Goal: Task Accomplishment & Management: Use online tool/utility

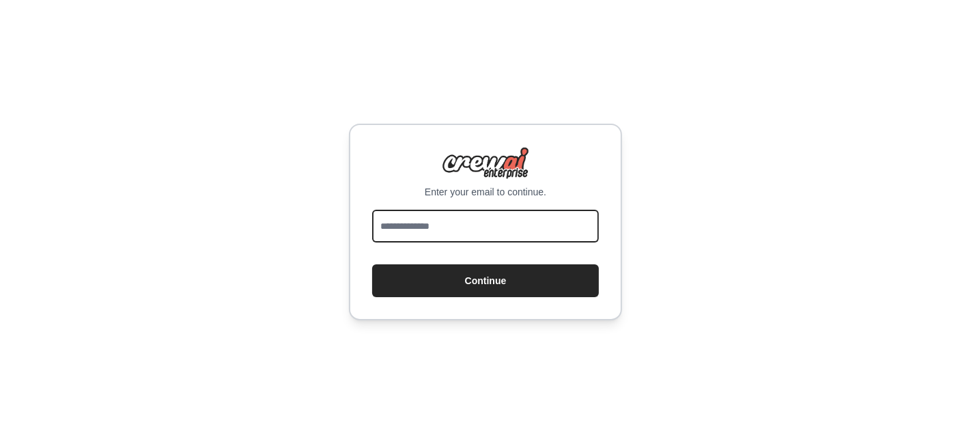
click at [428, 229] on input "email" at bounding box center [485, 226] width 227 height 33
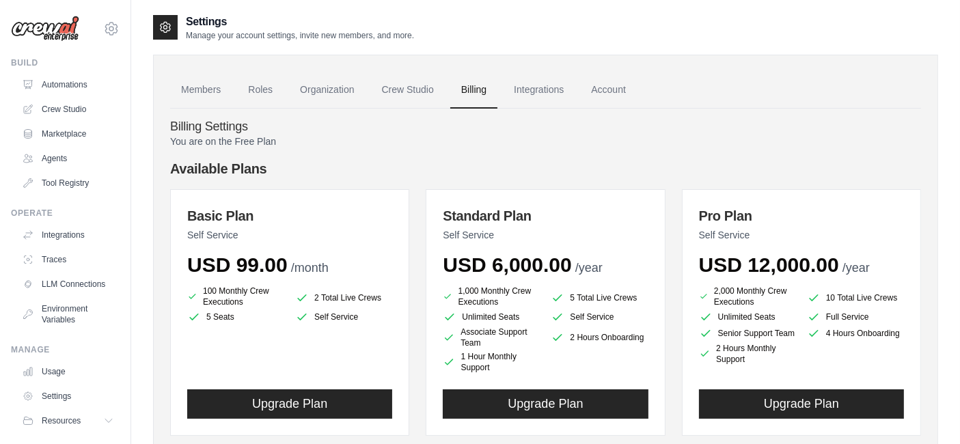
click at [77, 90] on link "Automations" at bounding box center [67, 85] width 103 height 22
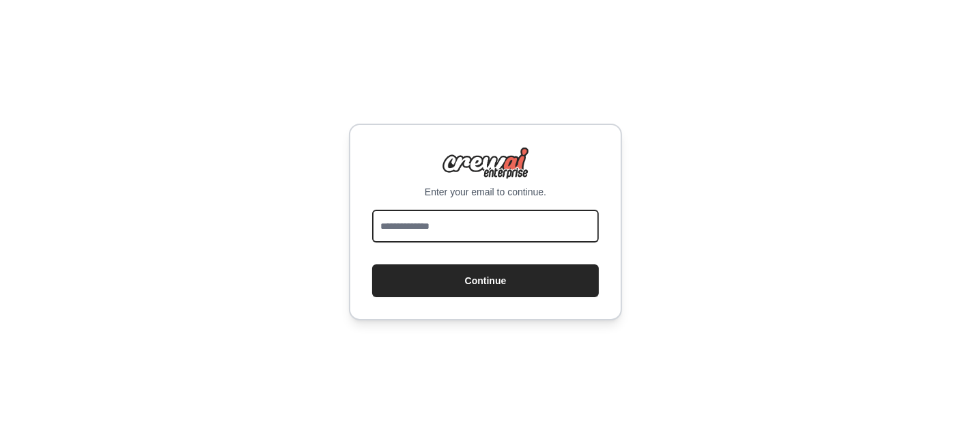
click at [437, 225] on input "email" at bounding box center [485, 226] width 227 height 33
type input "**********"
click at [372, 264] on button "Continue" at bounding box center [485, 280] width 227 height 33
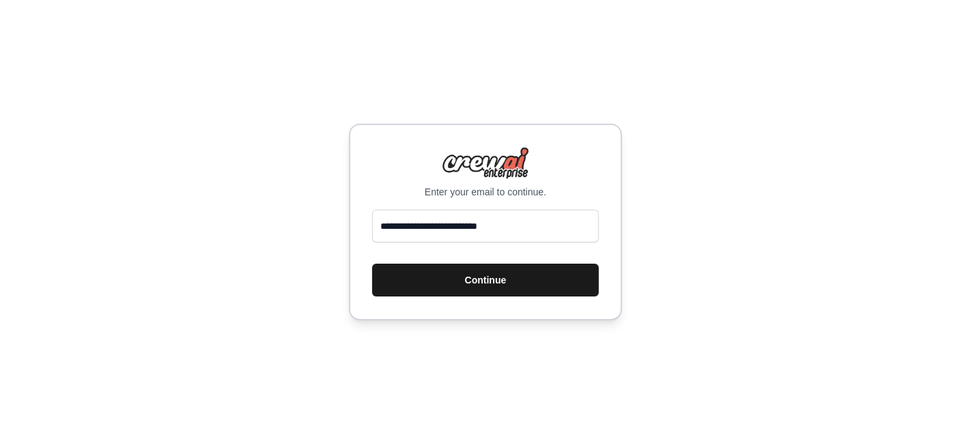
click at [465, 281] on button "Continue" at bounding box center [485, 280] width 227 height 33
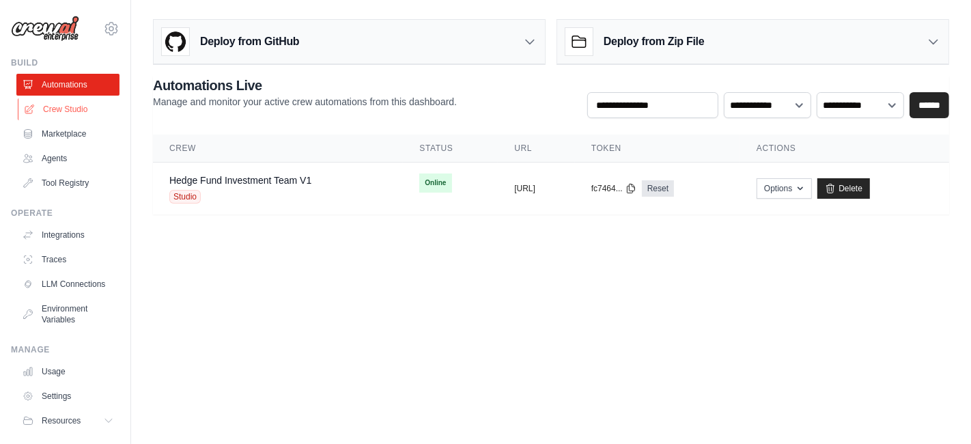
click at [66, 112] on link "Crew Studio" at bounding box center [69, 109] width 103 height 22
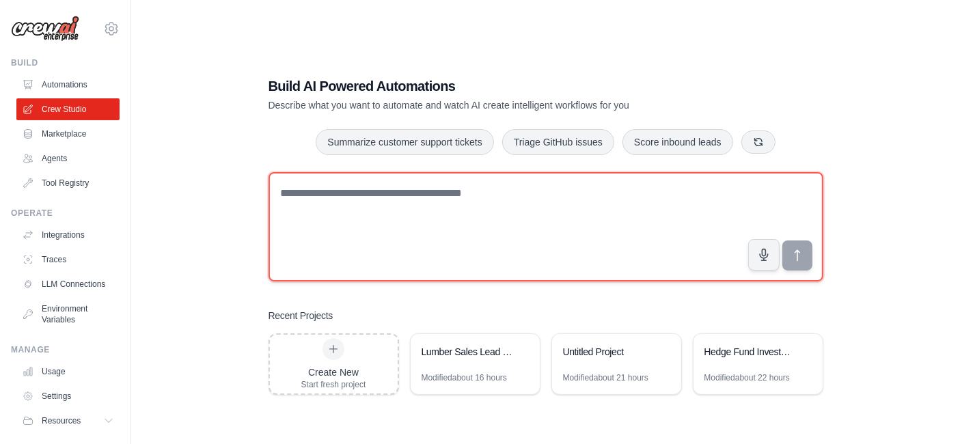
click at [322, 199] on textarea at bounding box center [545, 226] width 555 height 109
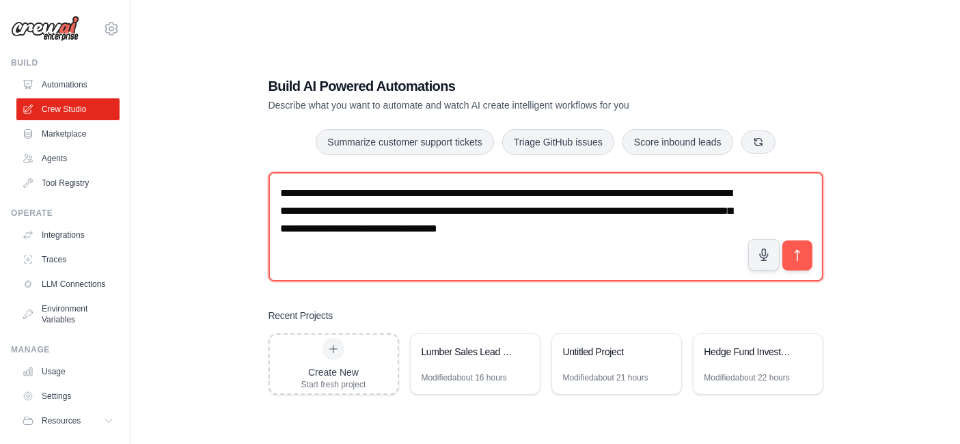
drag, startPoint x: 334, startPoint y: 197, endPoint x: 238, endPoint y: 193, distance: 96.4
click at [238, 193] on div "**********" at bounding box center [545, 236] width 785 height 444
click at [613, 228] on textarea "**********" at bounding box center [545, 226] width 555 height 109
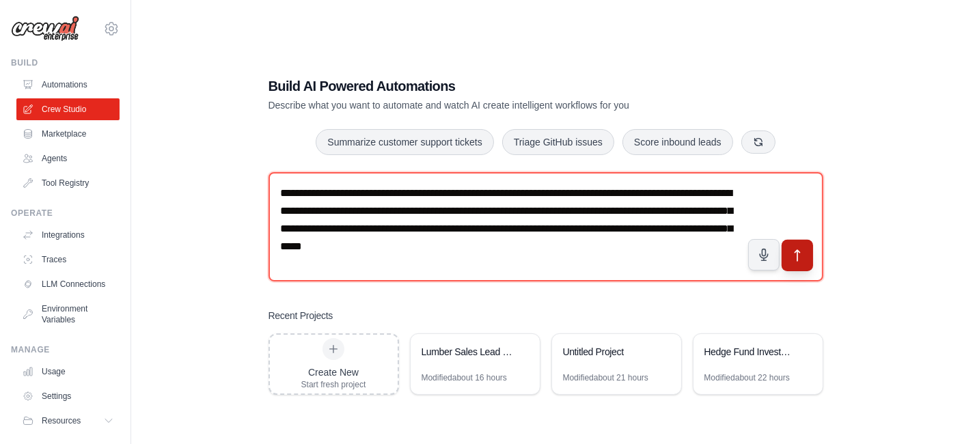
type textarea "**********"
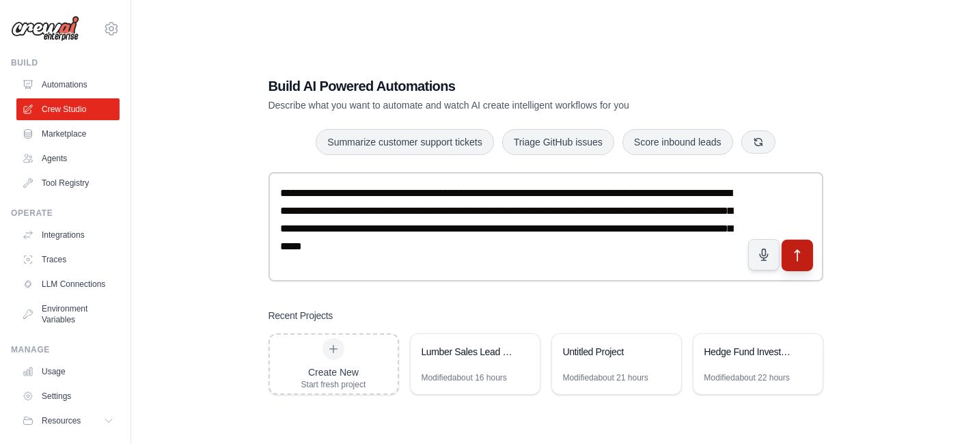
click at [793, 260] on icon "submit" at bounding box center [797, 255] width 14 height 14
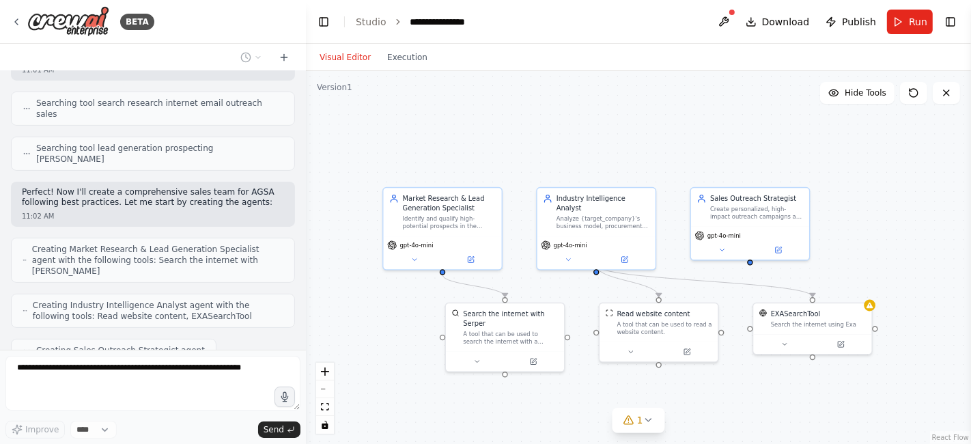
scroll to position [327, 0]
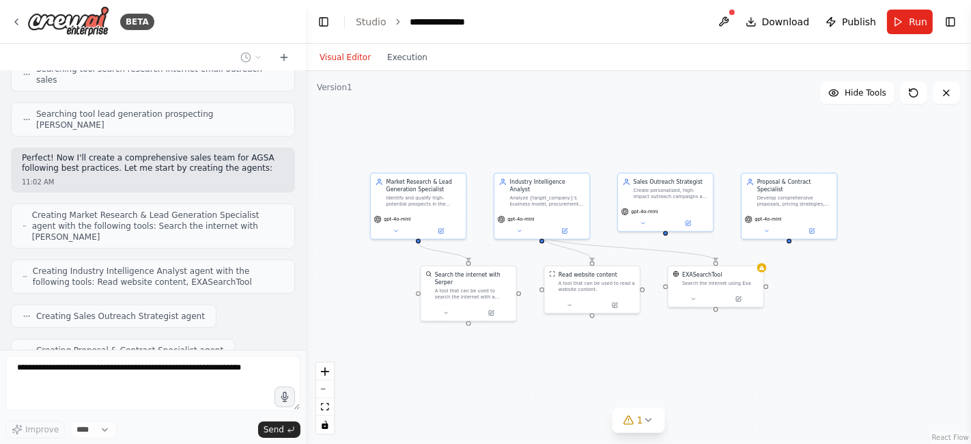
drag, startPoint x: 425, startPoint y: 316, endPoint x: 402, endPoint y: 283, distance: 39.2
click at [402, 283] on div ".deletable-edge-delete-btn { width: 20px; height: 20px; border: 0px solid #ffff…" at bounding box center [638, 257] width 665 height 373
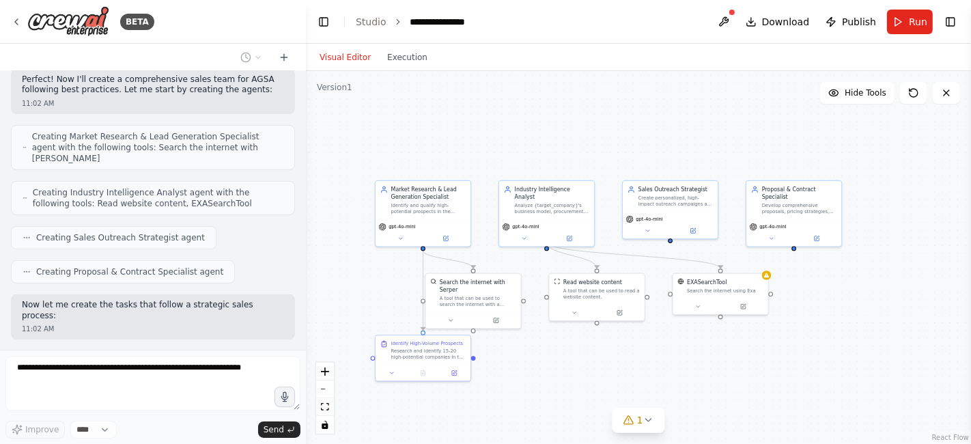
scroll to position [440, 0]
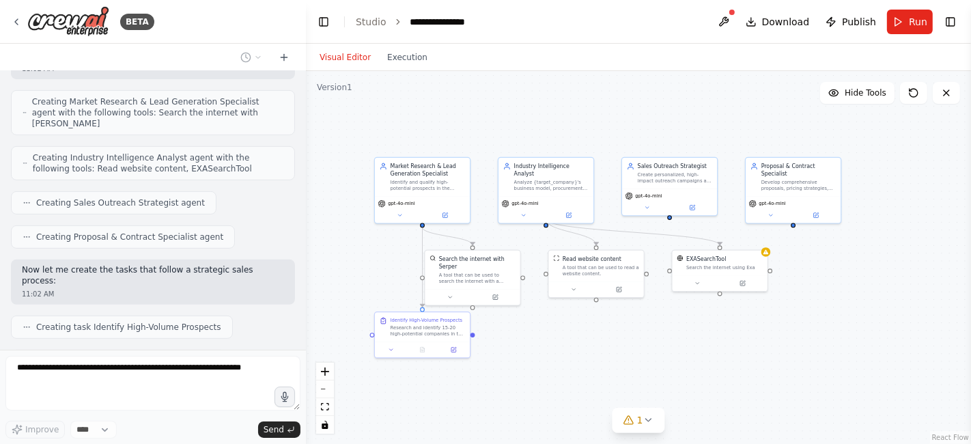
drag, startPoint x: 350, startPoint y: 283, endPoint x: 349, endPoint y: 260, distance: 23.2
click at [349, 260] on div ".deletable-edge-delete-btn { width: 20px; height: 20px; border: 0px solid #ffff…" at bounding box center [638, 257] width 665 height 373
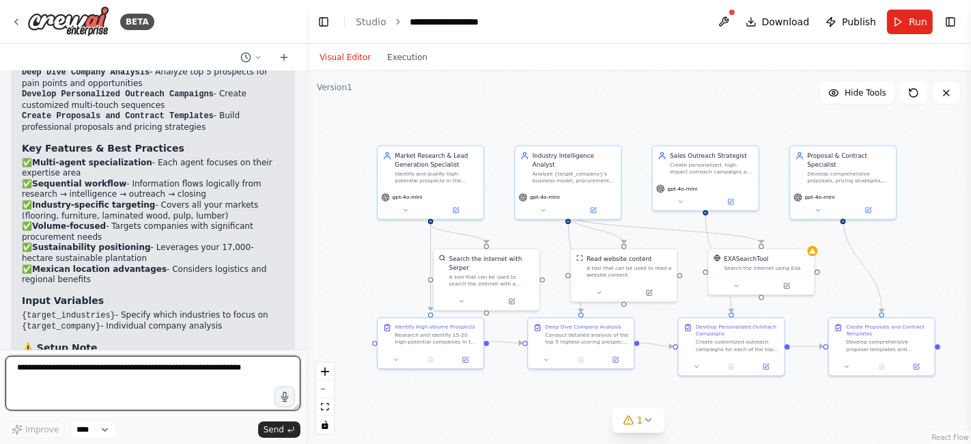
scroll to position [1169, 0]
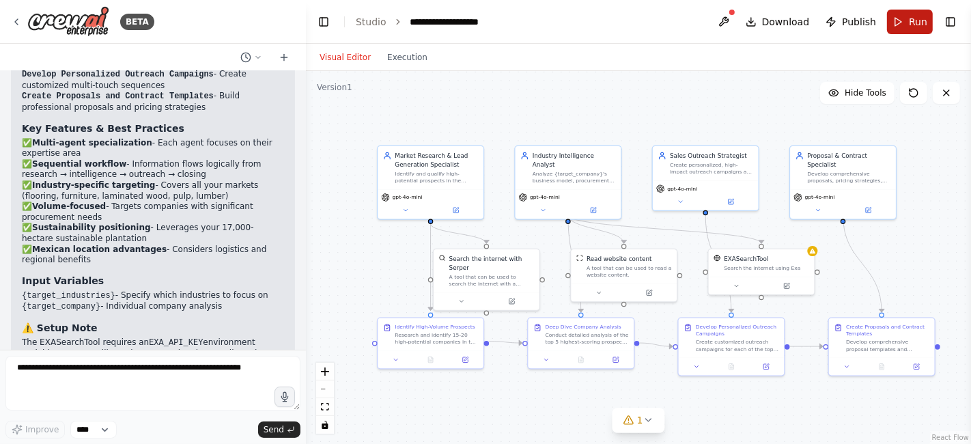
click at [906, 22] on button "Run" at bounding box center [910, 22] width 46 height 25
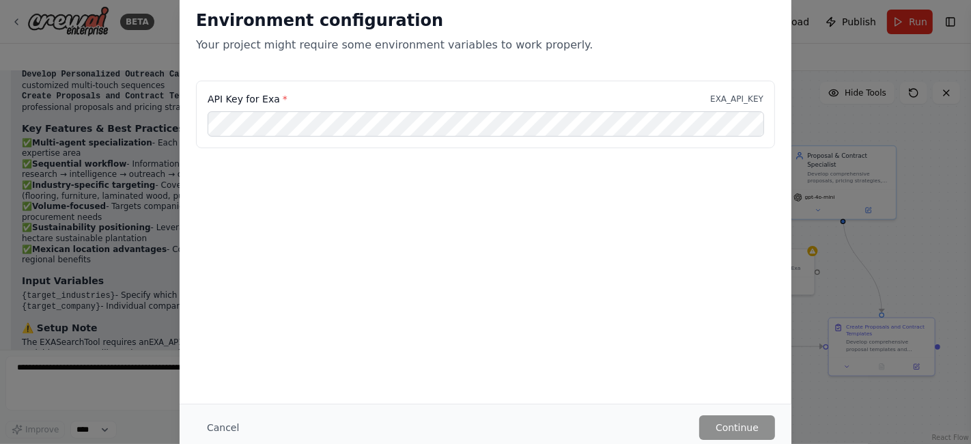
click at [274, 95] on label "API Key for Exa *" at bounding box center [248, 99] width 80 height 14
click at [283, 98] on span "*" at bounding box center [285, 99] width 5 height 11
drag, startPoint x: 272, startPoint y: 99, endPoint x: 204, endPoint y: 98, distance: 68.3
click at [204, 98] on div "API Key for Exa * EXA_API_KEY" at bounding box center [485, 115] width 579 height 68
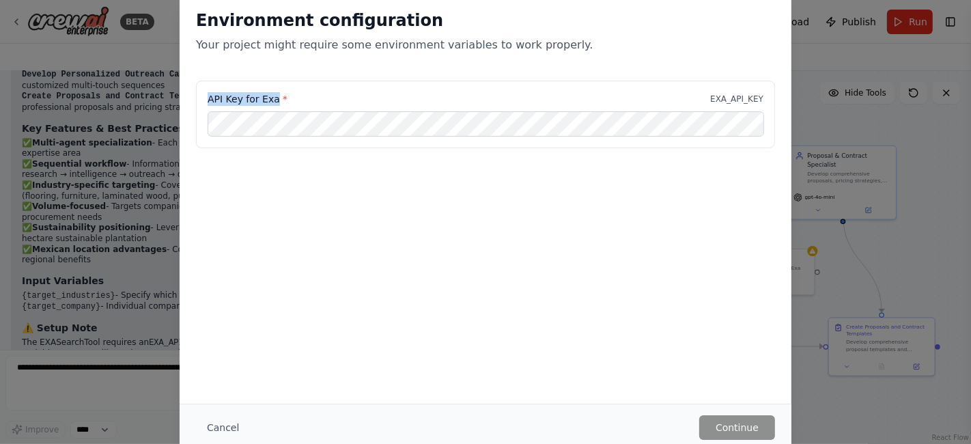
copy label "API Key for Exa"
click at [224, 430] on button "Cancel" at bounding box center [223, 427] width 54 height 25
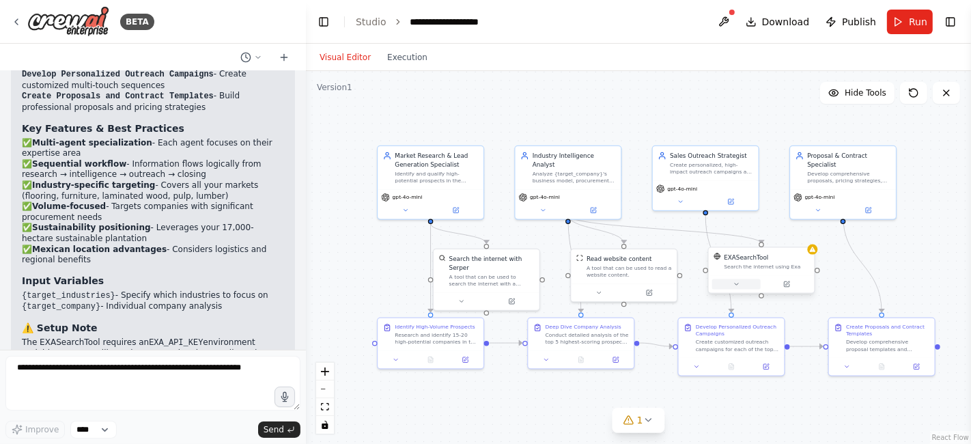
click at [738, 283] on icon at bounding box center [736, 284] width 7 height 7
click at [775, 354] on button "Advanced Options" at bounding box center [794, 352] width 156 height 9
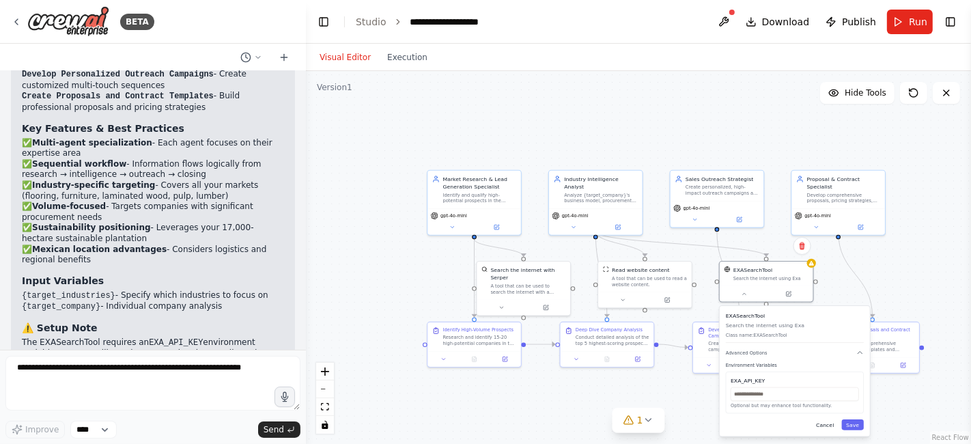
click at [829, 427] on button "Cancel" at bounding box center [825, 424] width 27 height 11
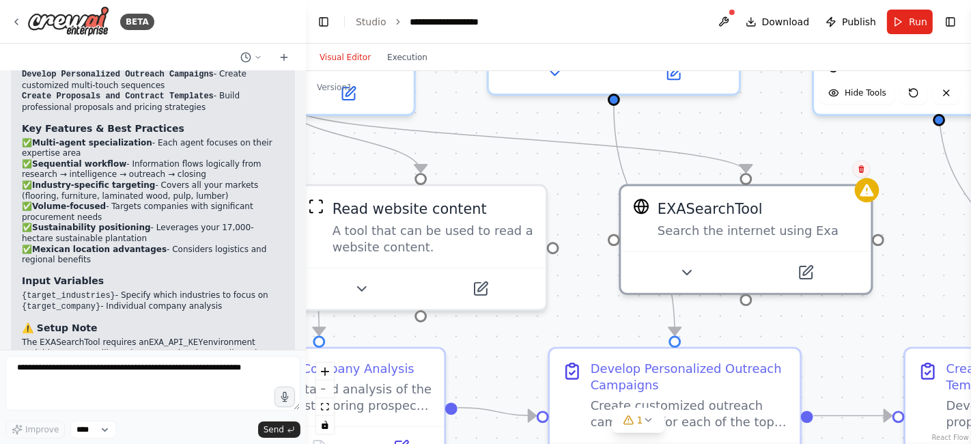
click at [863, 171] on icon at bounding box center [861, 169] width 5 height 8
click at [835, 172] on button "Confirm" at bounding box center [823, 169] width 49 height 16
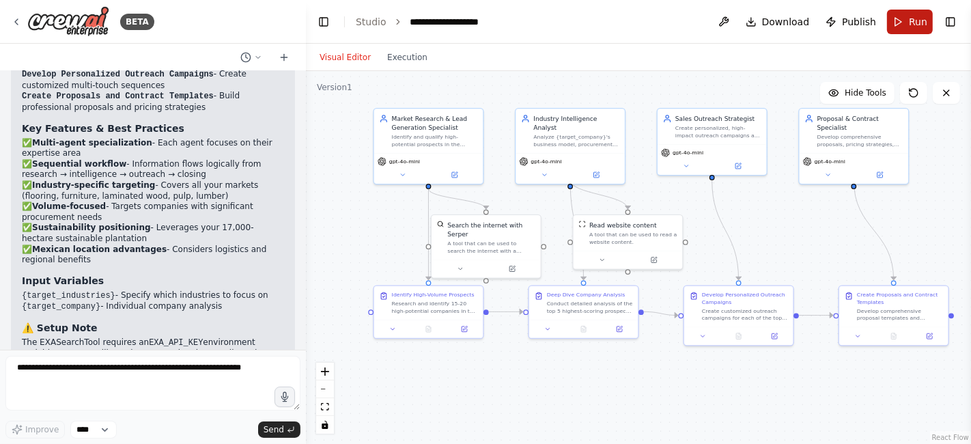
click at [911, 16] on span "Run" at bounding box center [918, 22] width 18 height 14
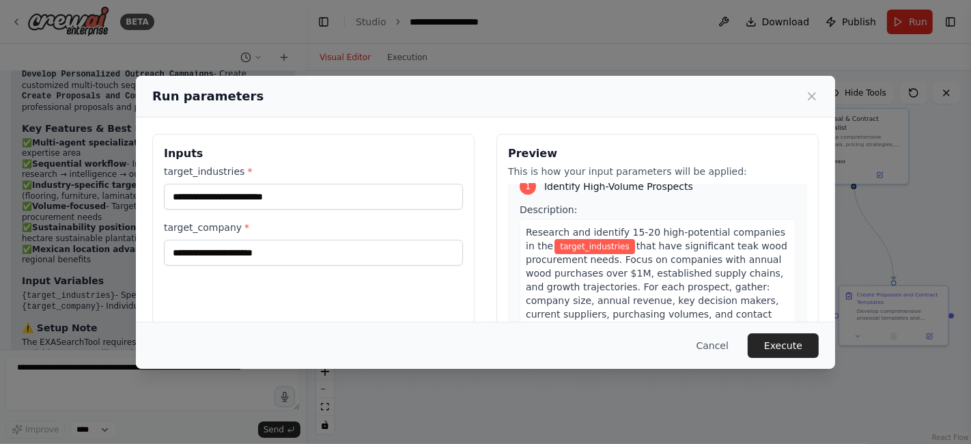
scroll to position [18, 0]
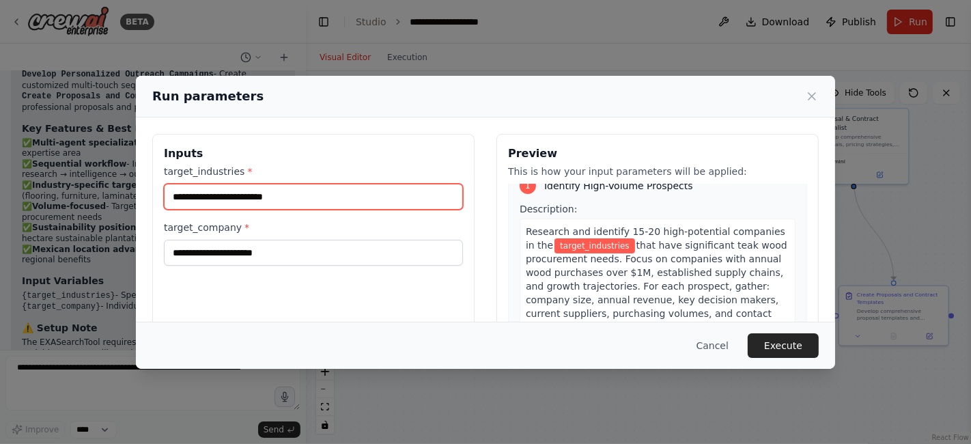
click at [303, 204] on input "target_industries *" at bounding box center [313, 197] width 299 height 26
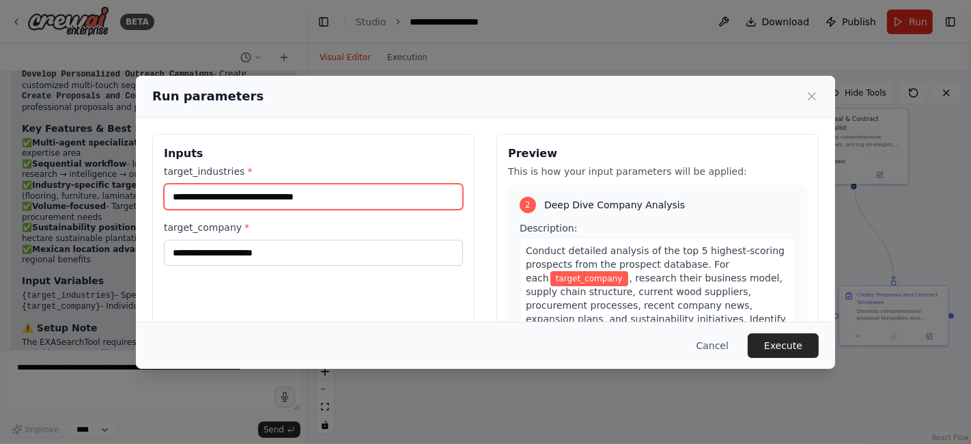
scroll to position [327, 0]
type input "**********"
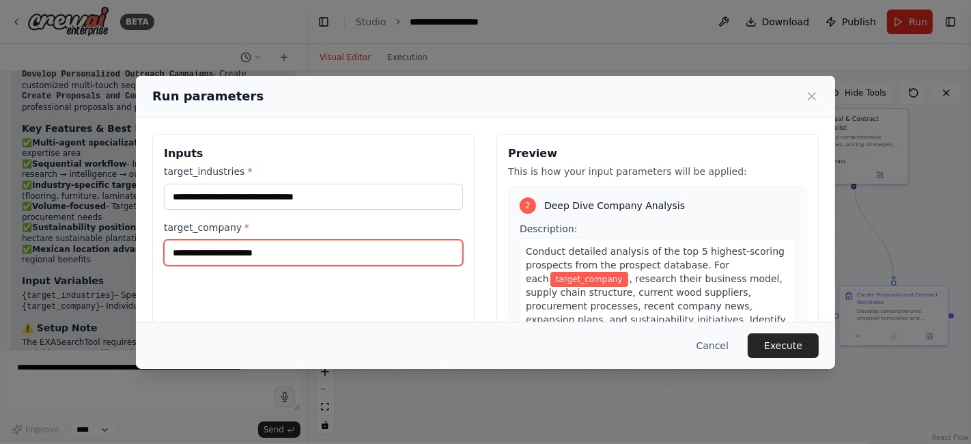
click at [309, 252] on input "target_company *" at bounding box center [313, 253] width 299 height 26
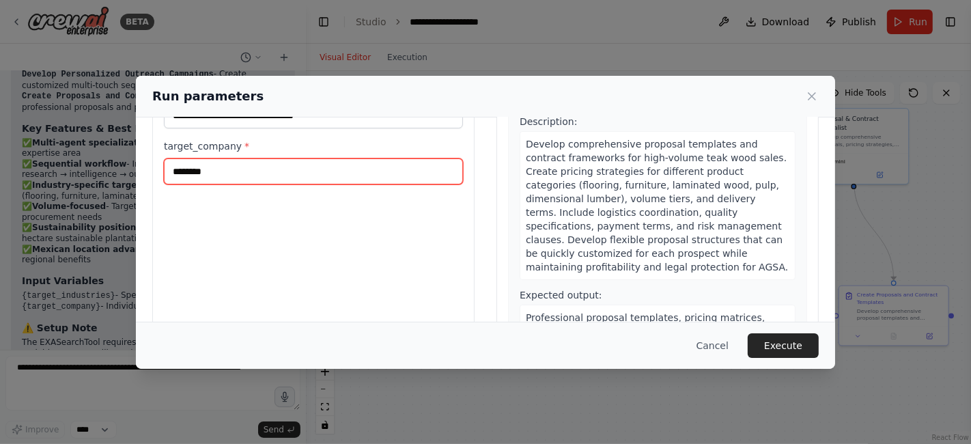
scroll to position [151, 0]
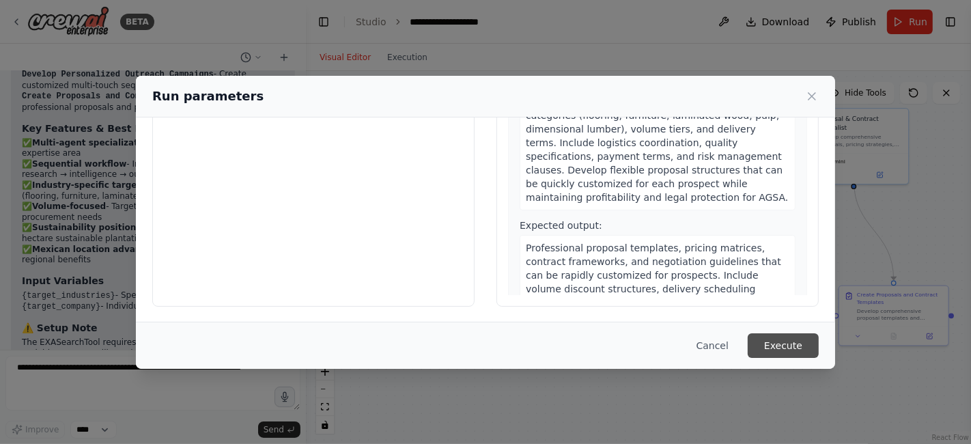
type input "********"
click at [782, 347] on button "Execute" at bounding box center [783, 345] width 71 height 25
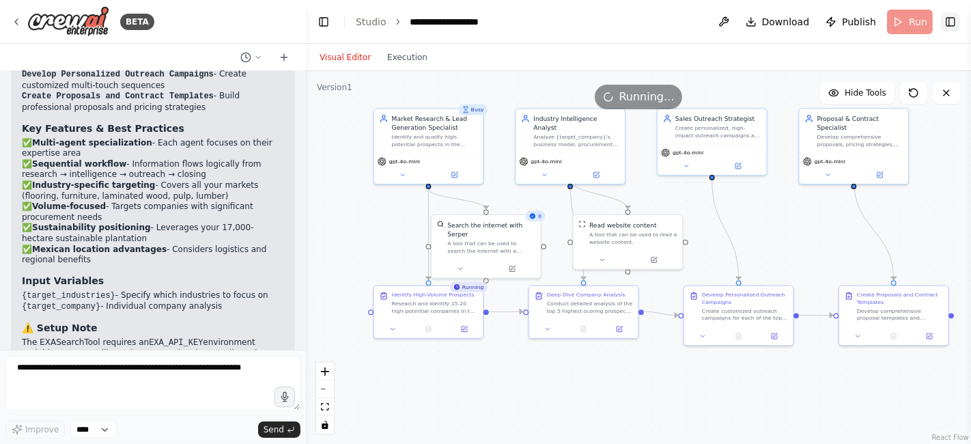
click at [958, 24] on button "Toggle Right Sidebar" at bounding box center [950, 21] width 19 height 19
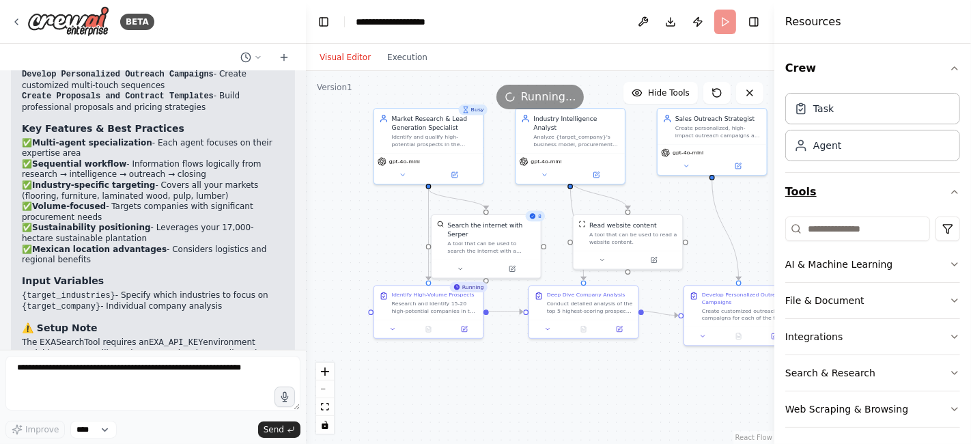
scroll to position [3, 0]
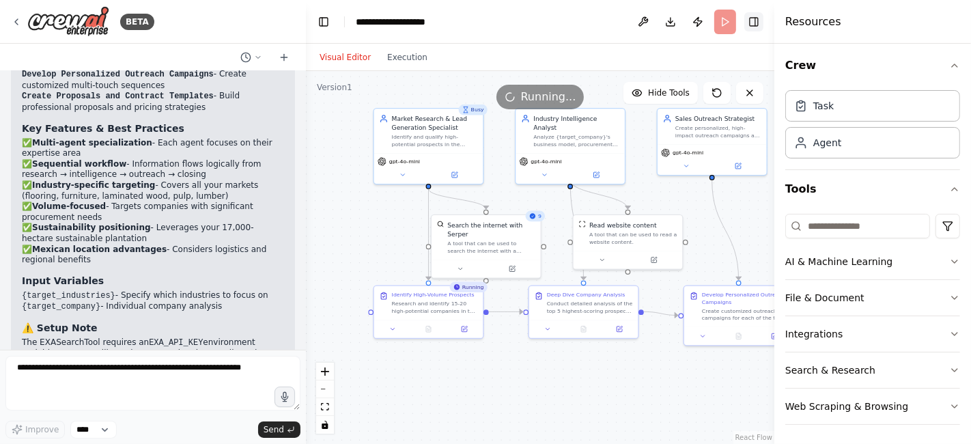
click at [749, 27] on button "Toggle Right Sidebar" at bounding box center [754, 21] width 19 height 19
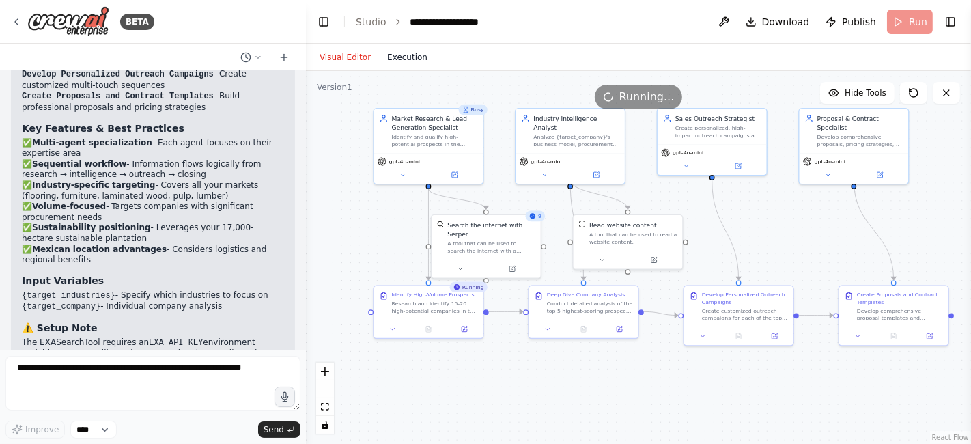
click at [393, 55] on button "Execution" at bounding box center [407, 57] width 57 height 16
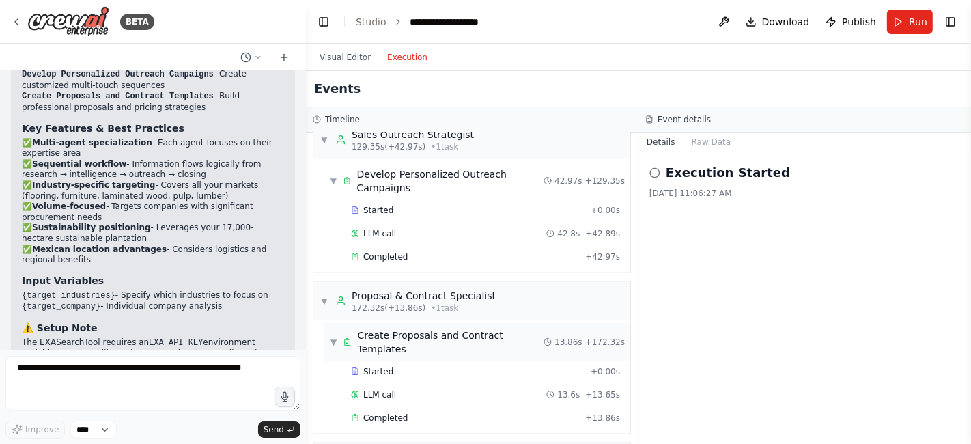
scroll to position [1659, 0]
click at [376, 411] on div "Completed + 13.86s" at bounding box center [485, 421] width 279 height 20
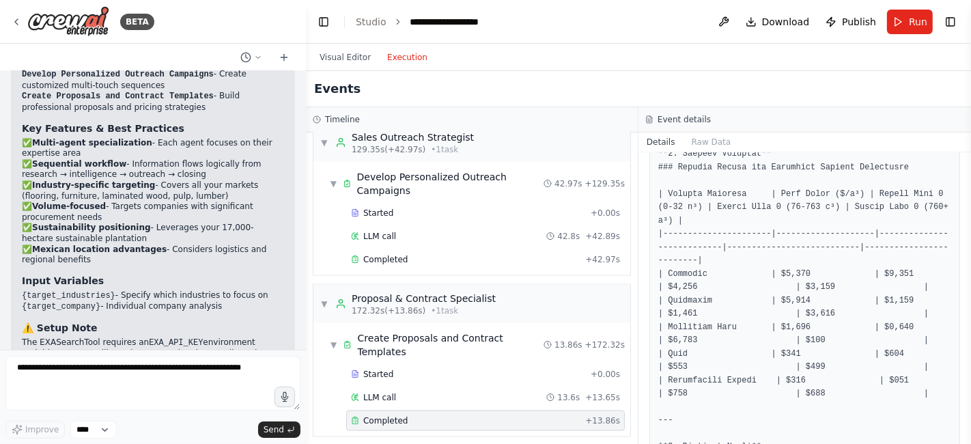
scroll to position [437, 0]
click at [329, 23] on button "Toggle Left Sidebar" at bounding box center [323, 21] width 19 height 19
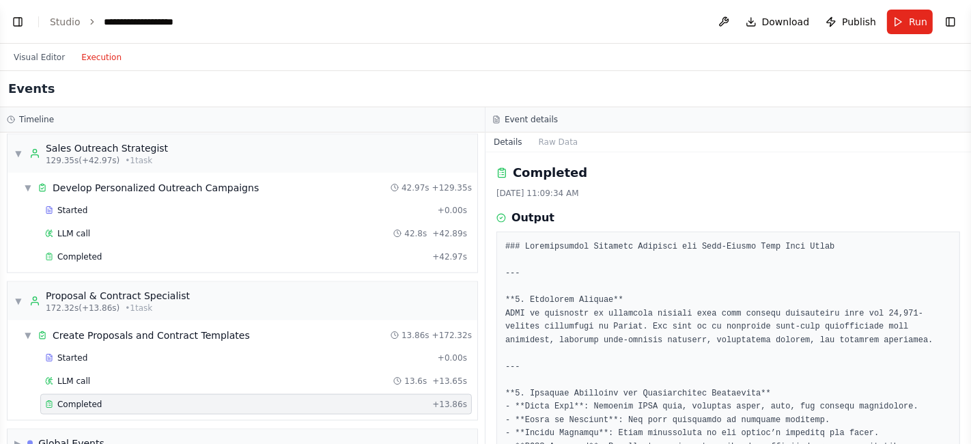
scroll to position [203, 0]
